Goal: Task Accomplishment & Management: Use online tool/utility

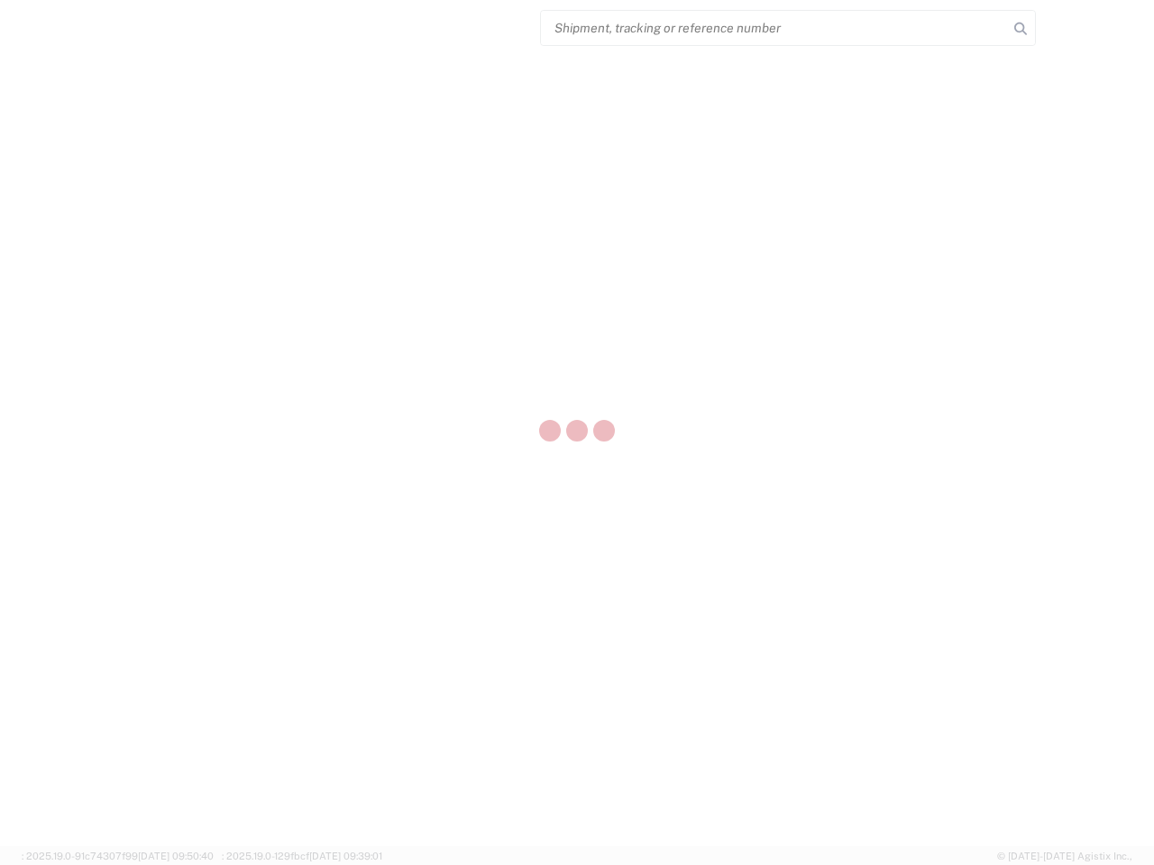
select select "US"
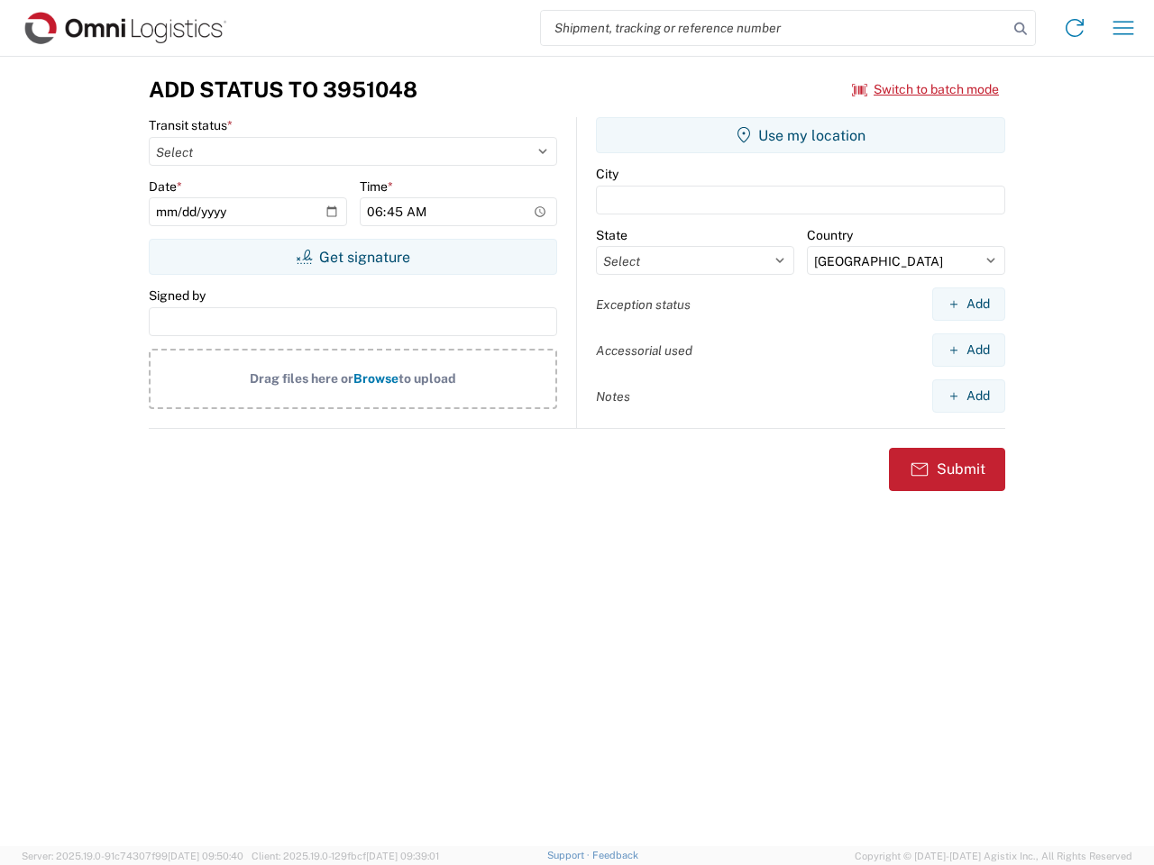
click at [774, 28] on input "search" at bounding box center [774, 28] width 467 height 34
click at [1020, 29] on icon at bounding box center [1020, 28] width 25 height 25
click at [1074, 28] on icon at bounding box center [1074, 28] width 29 height 29
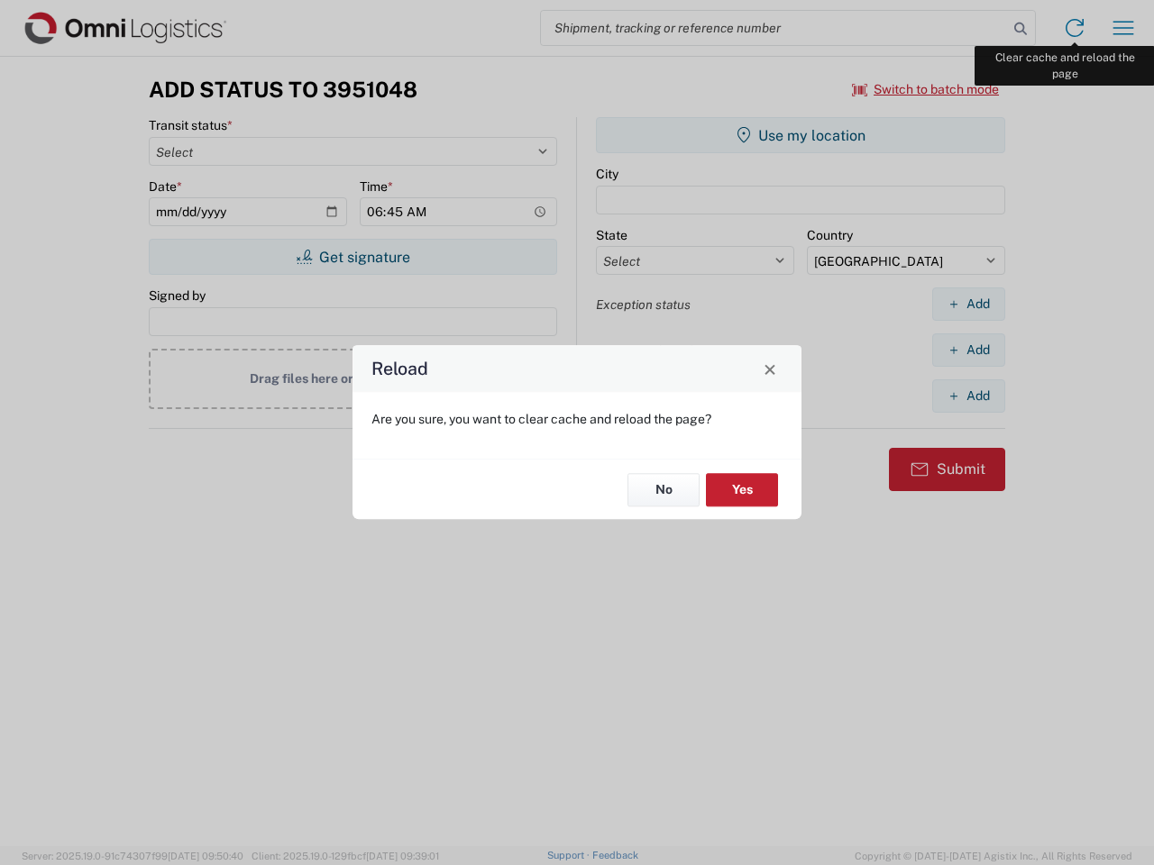
click at [1123, 28] on div "Reload Are you sure, you want to clear cache and reload the page? No Yes" at bounding box center [577, 432] width 1154 height 865
click at [926, 89] on div "Reload Are you sure, you want to clear cache and reload the page? No Yes" at bounding box center [577, 432] width 1154 height 865
click at [352, 257] on div "Reload Are you sure, you want to clear cache and reload the page? No Yes" at bounding box center [577, 432] width 1154 height 865
click at [800, 135] on div "Reload Are you sure, you want to clear cache and reload the page? No Yes" at bounding box center [577, 432] width 1154 height 865
click at [968, 304] on div "Reload Are you sure, you want to clear cache and reload the page? No Yes" at bounding box center [577, 432] width 1154 height 865
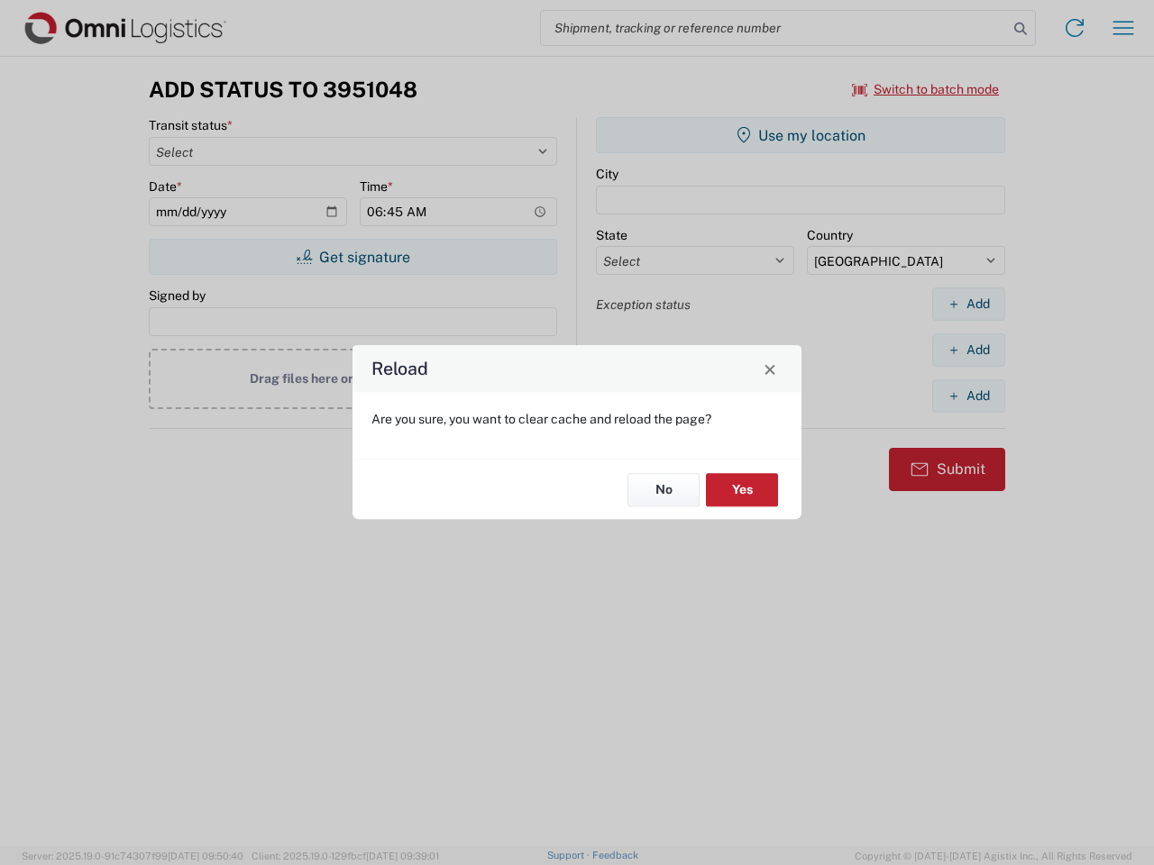
click at [968, 350] on div "Reload Are you sure, you want to clear cache and reload the page? No Yes" at bounding box center [577, 432] width 1154 height 865
click at [968, 396] on div "Reload Are you sure, you want to clear cache and reload the page? No Yes" at bounding box center [577, 432] width 1154 height 865
